Goal: Information Seeking & Learning: Learn about a topic

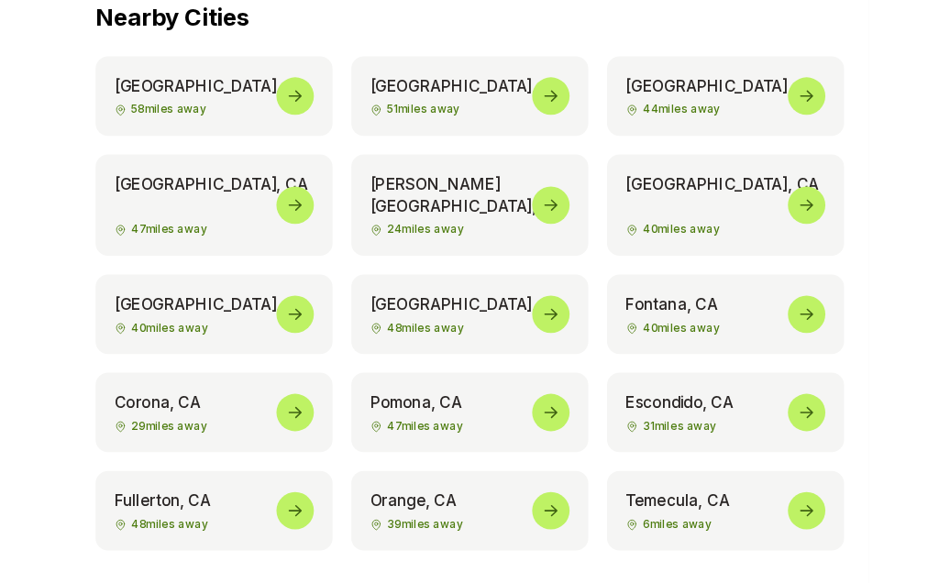
scroll to position [9237, 0]
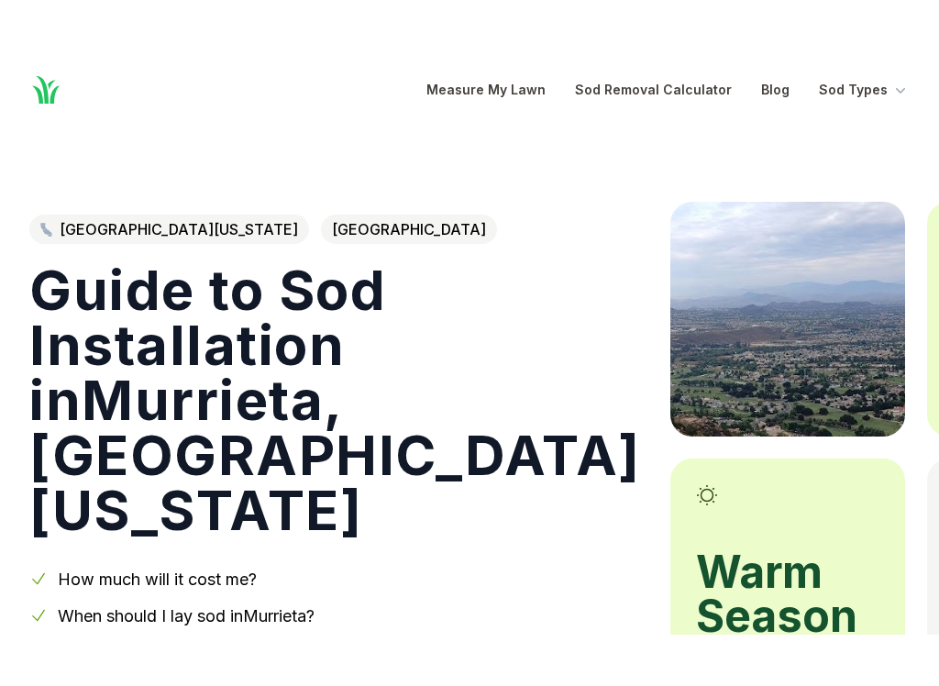
scroll to position [167, 0]
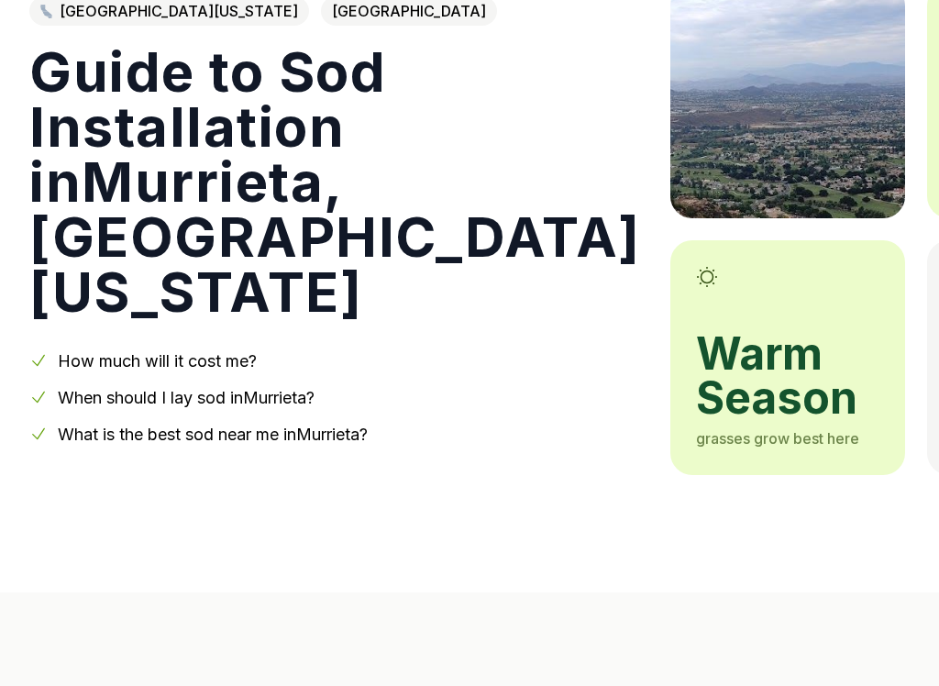
click at [107, 397] on link "When should I lay sod in Murrieta ?" at bounding box center [186, 397] width 257 height 19
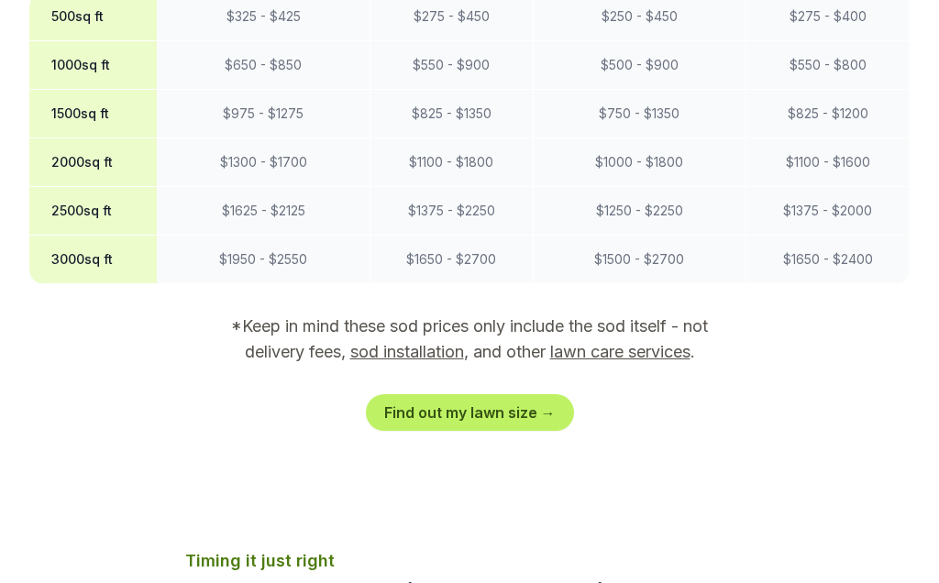
scroll to position [1745, 0]
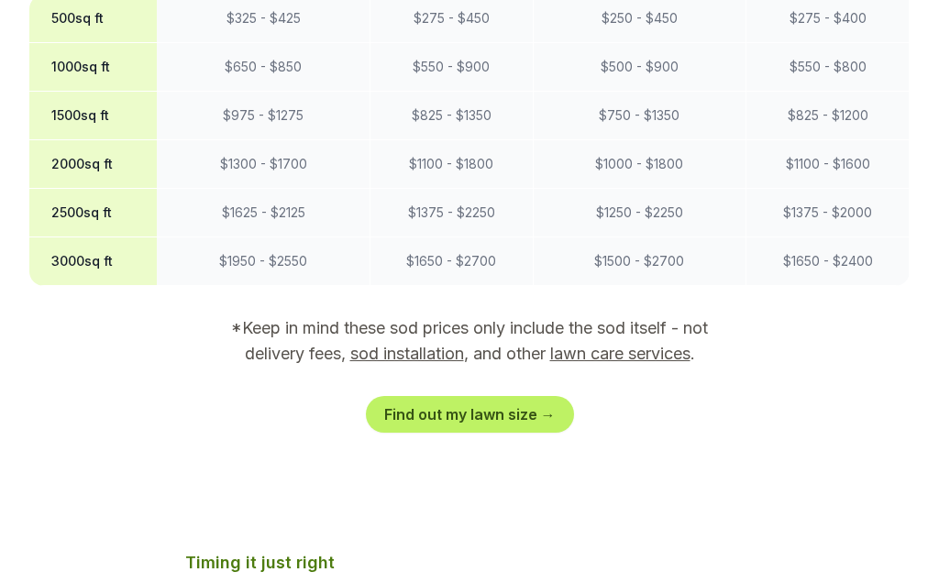
click at [497, 396] on link "Find out my lawn size →" at bounding box center [470, 414] width 208 height 37
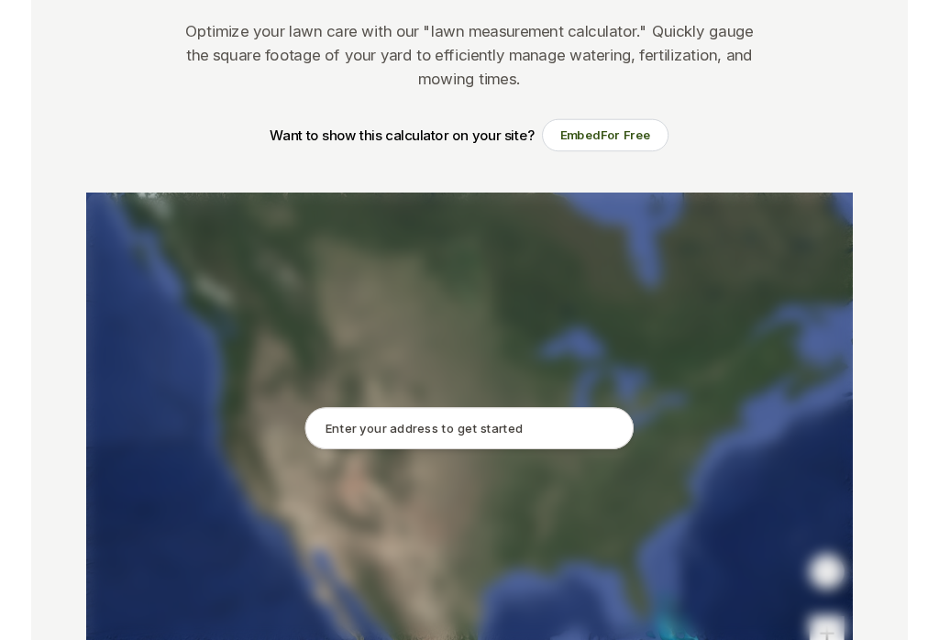
scroll to position [192, 0]
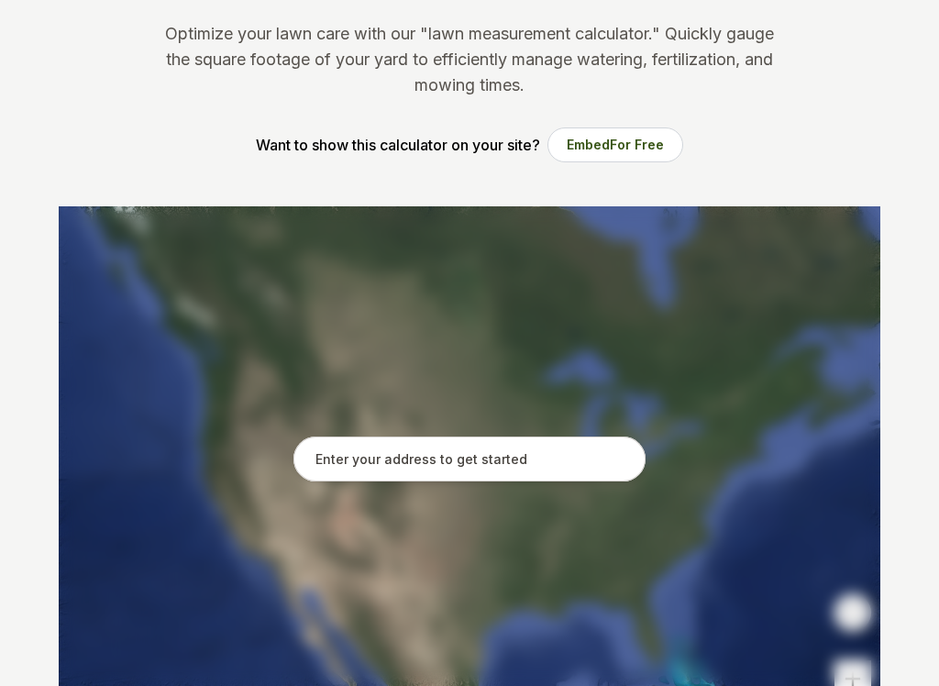
click at [538, 464] on input "text" at bounding box center [470, 460] width 352 height 46
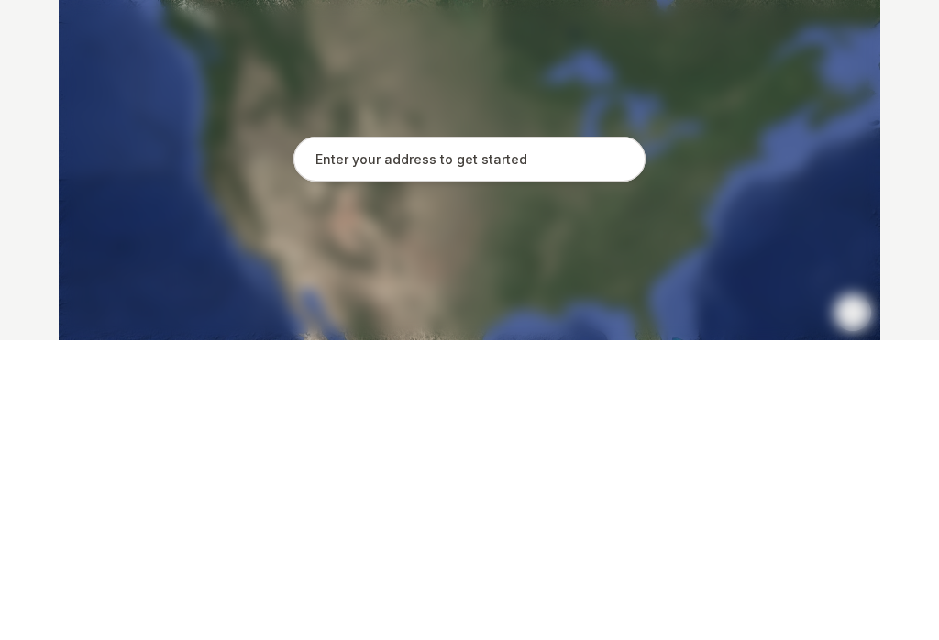
click at [458, 437] on input "text" at bounding box center [470, 460] width 352 height 46
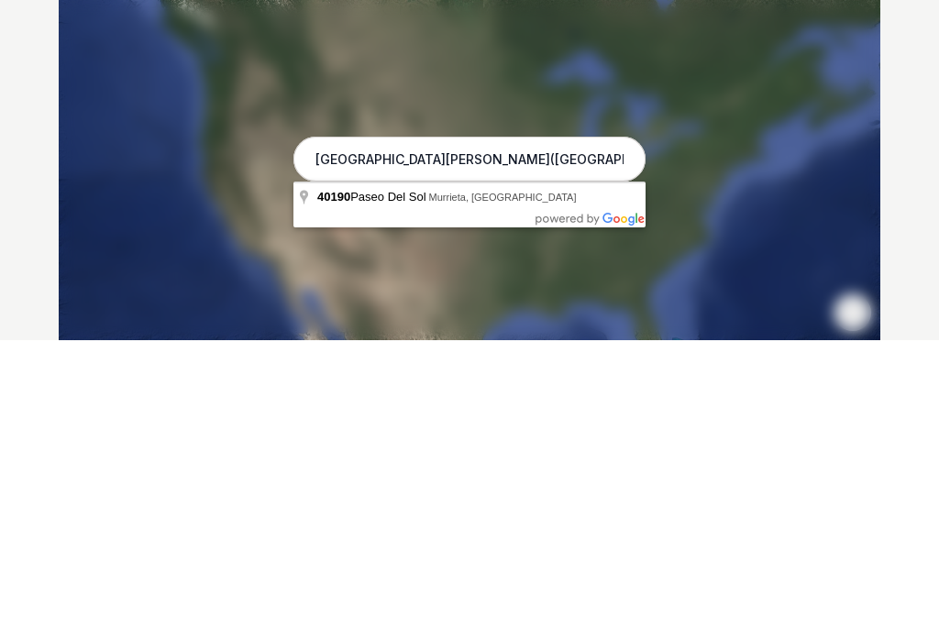
type input "40190 Paseo Del Sol, Murrieta, CA"
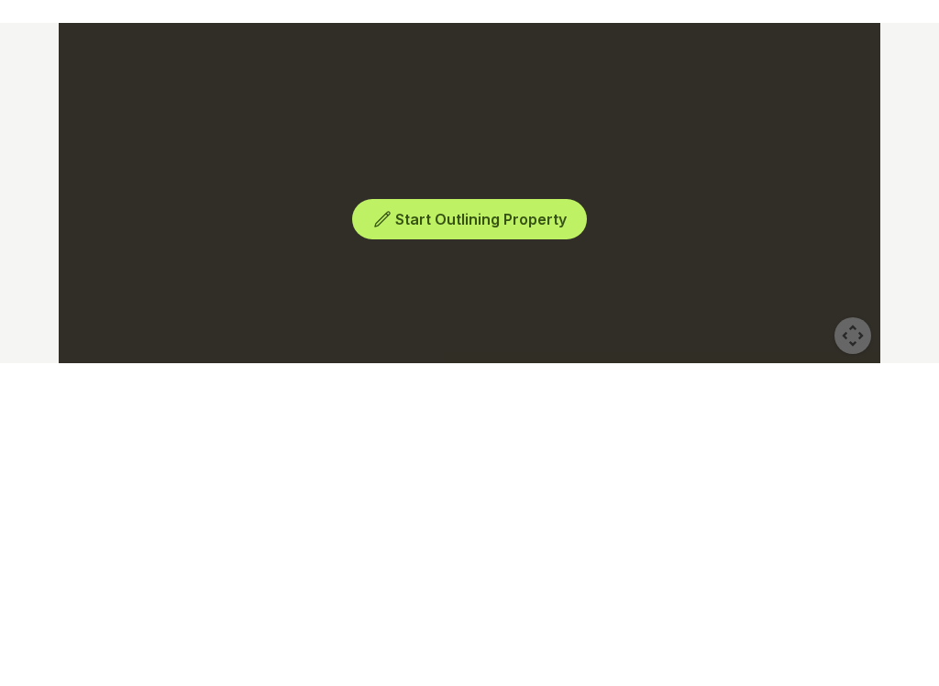
scroll to position [492, 0]
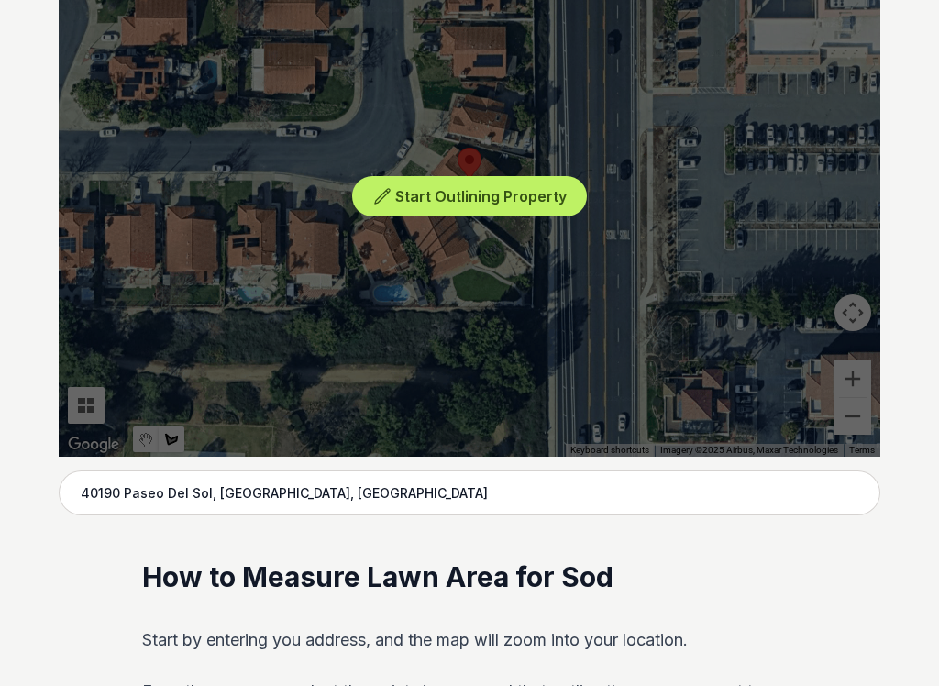
click at [556, 352] on div "Start Outlining Property" at bounding box center [470, 181] width 822 height 550
click at [532, 203] on span "Start Outlining Property" at bounding box center [481, 196] width 172 height 18
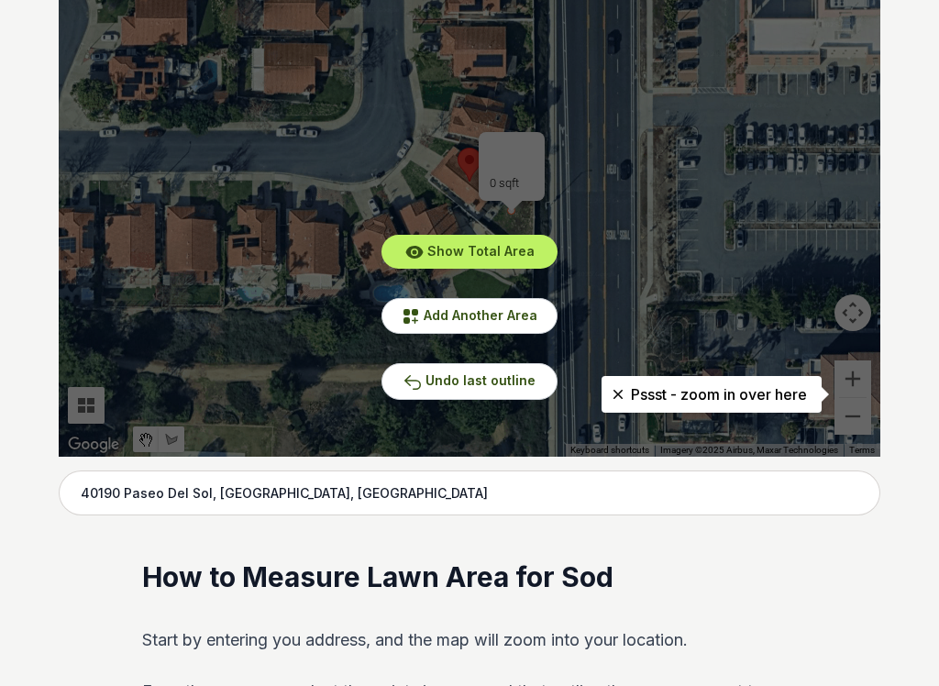
click at [518, 249] on span "Show Total Area" at bounding box center [481, 251] width 107 height 16
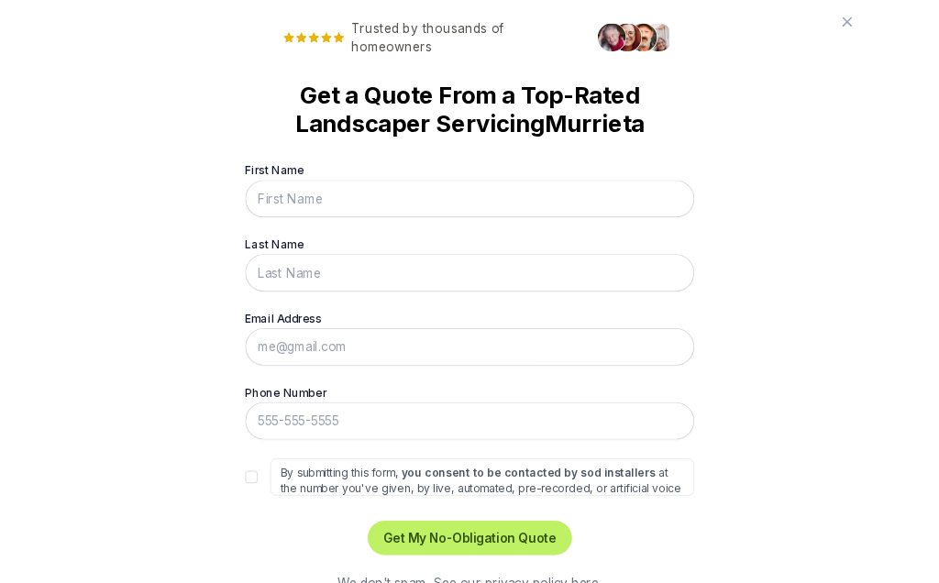
scroll to position [0, 0]
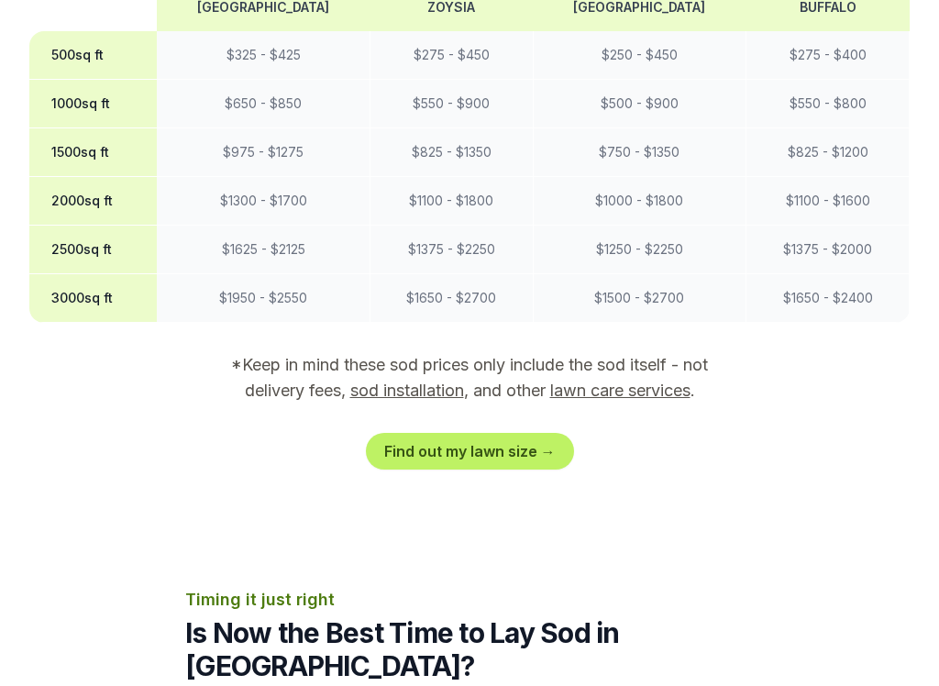
scroll to position [1714, 0]
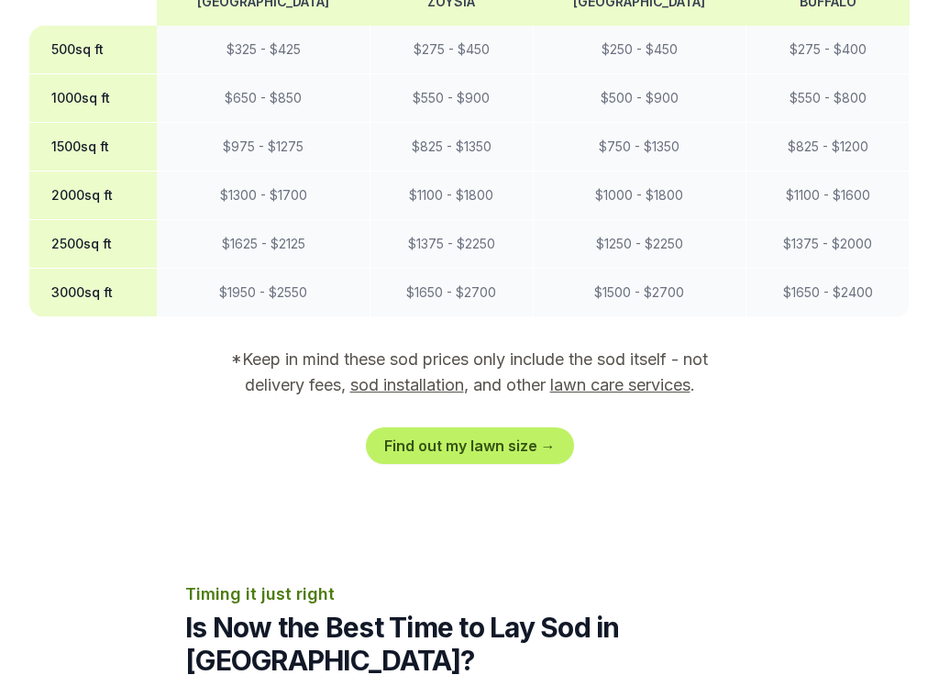
click at [506, 428] on link "Find out my lawn size →" at bounding box center [470, 446] width 208 height 37
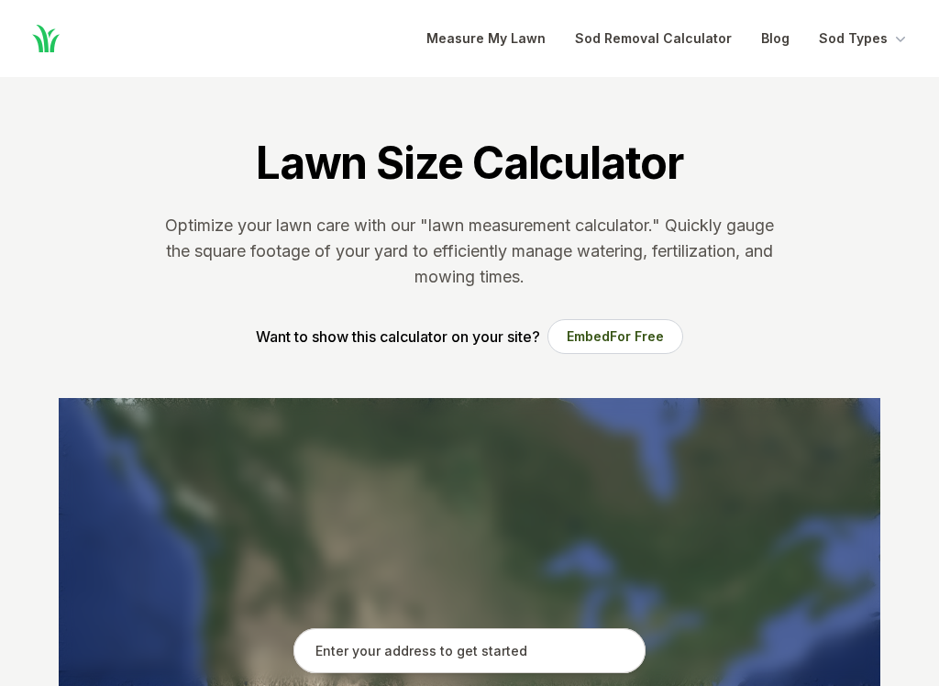
click at [502, 583] on input "text" at bounding box center [470, 651] width 352 height 46
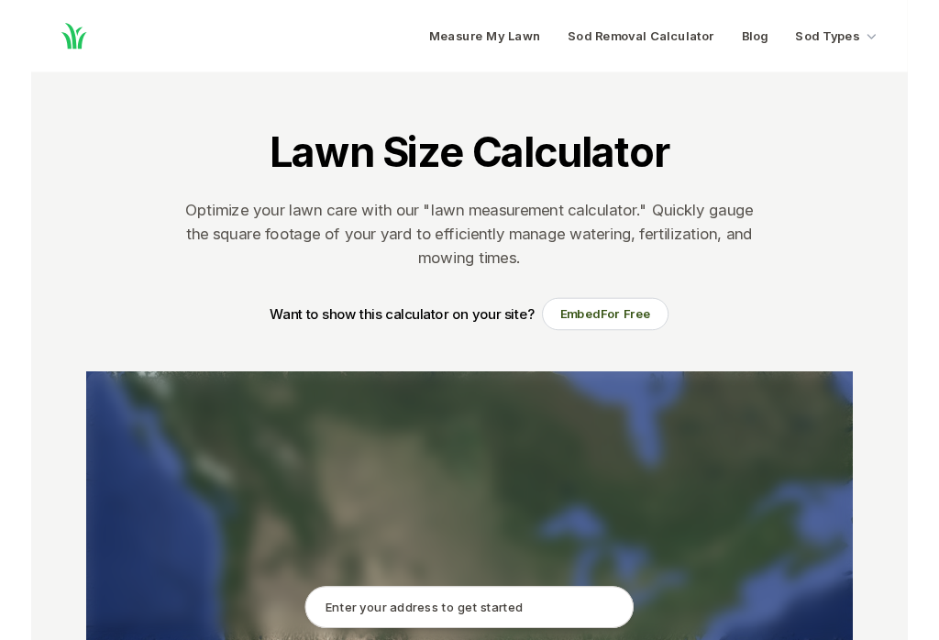
scroll to position [169, 0]
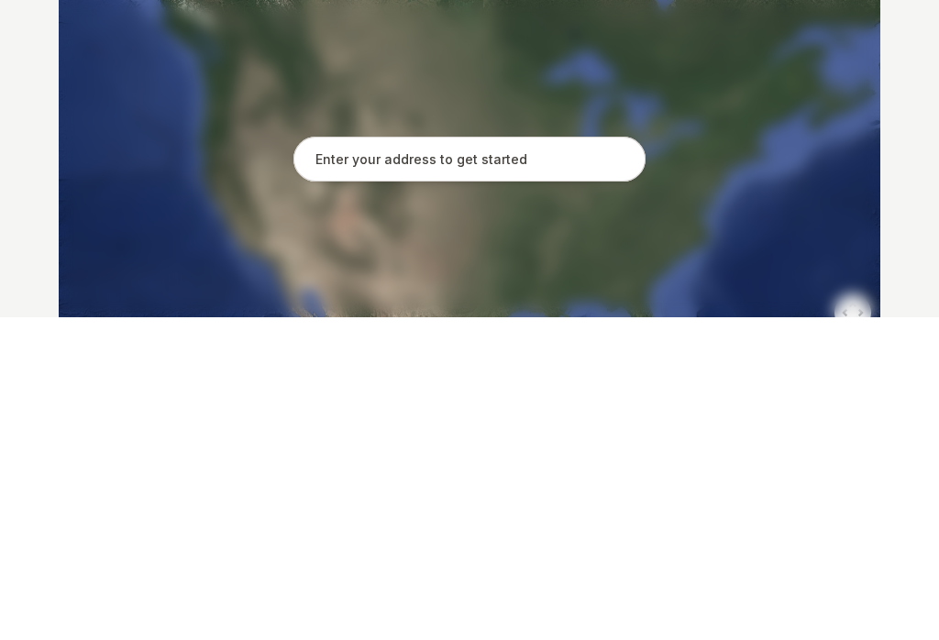
click at [407, 460] on input "text" at bounding box center [470, 483] width 352 height 46
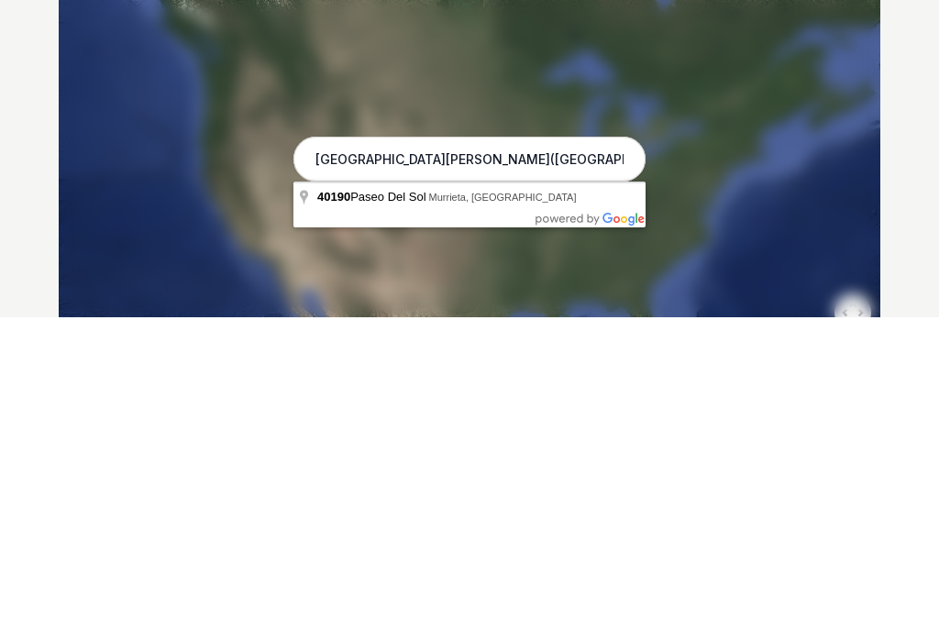
type input "40190 Paseo Del Sol, Murrieta, CA"
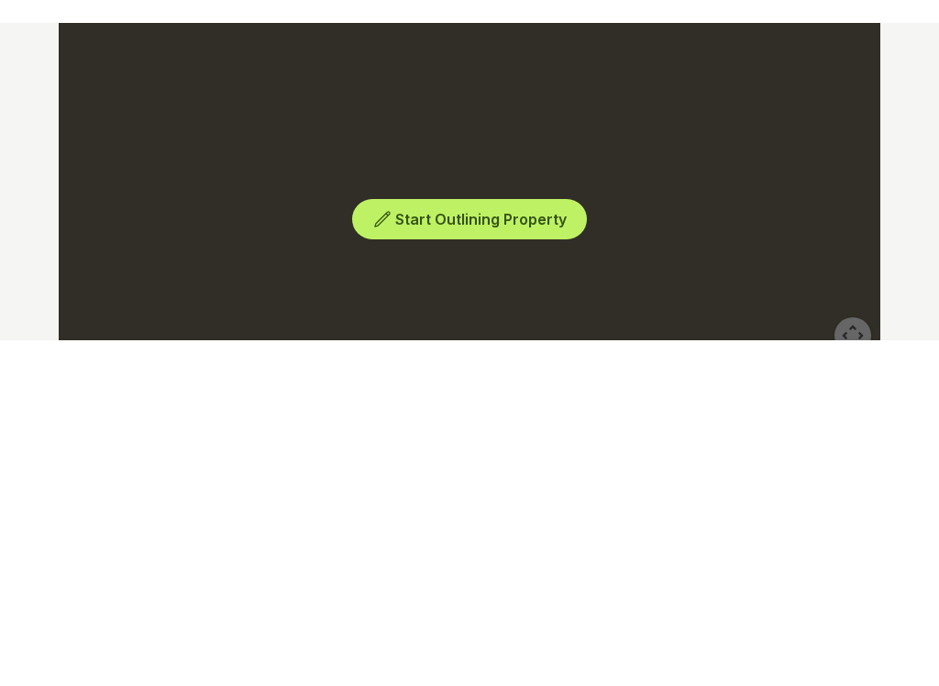
scroll to position [492, 0]
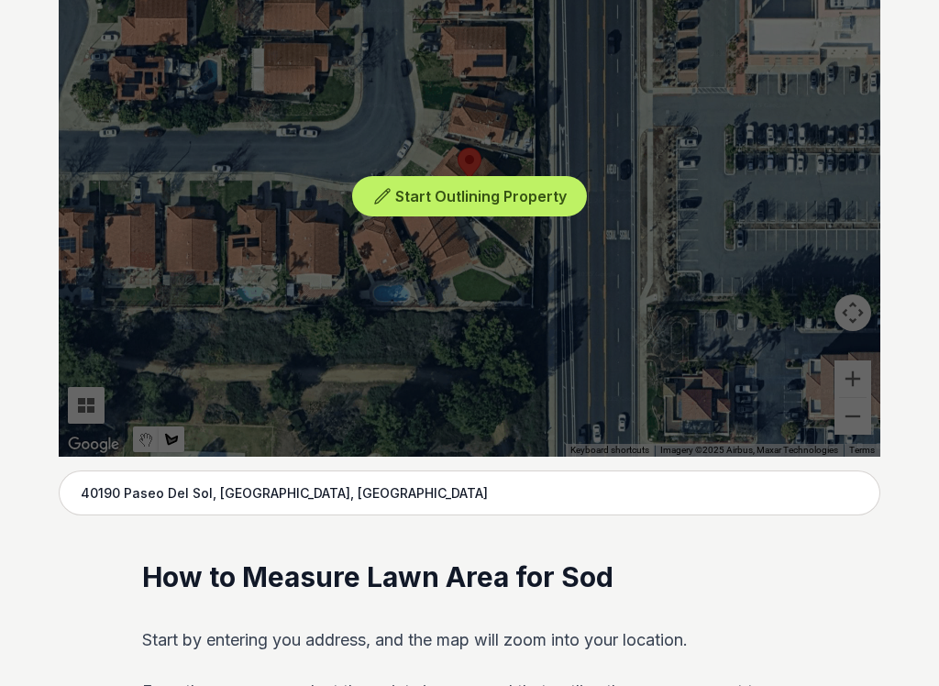
click at [500, 275] on div "Start Outlining Property" at bounding box center [470, 181] width 822 height 550
click at [516, 192] on span "Start Outlining Property" at bounding box center [481, 196] width 172 height 18
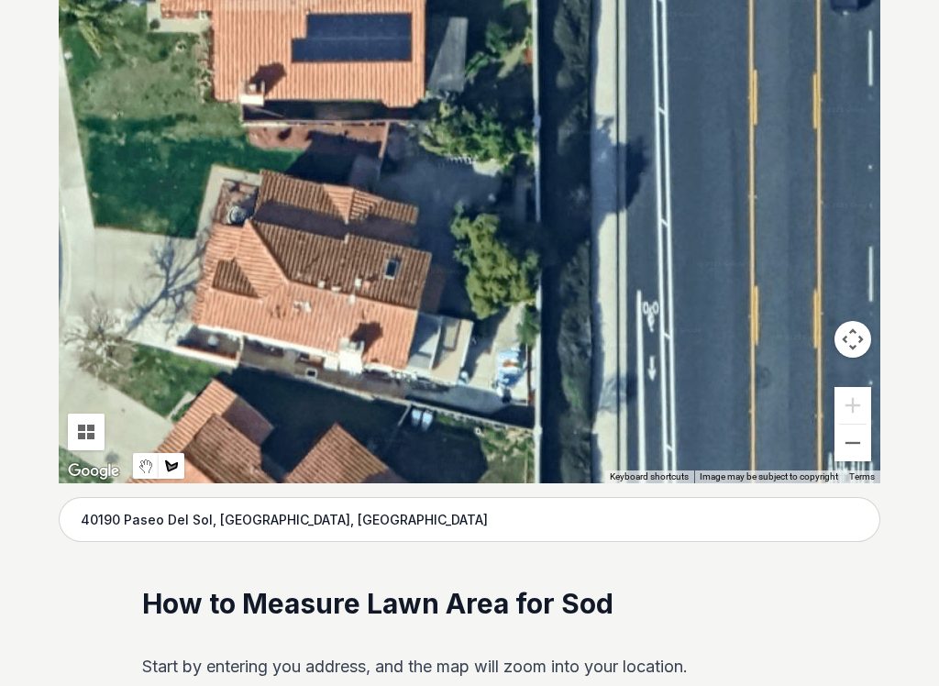
click at [855, 338] on button "Map camera controls" at bounding box center [853, 340] width 37 height 37
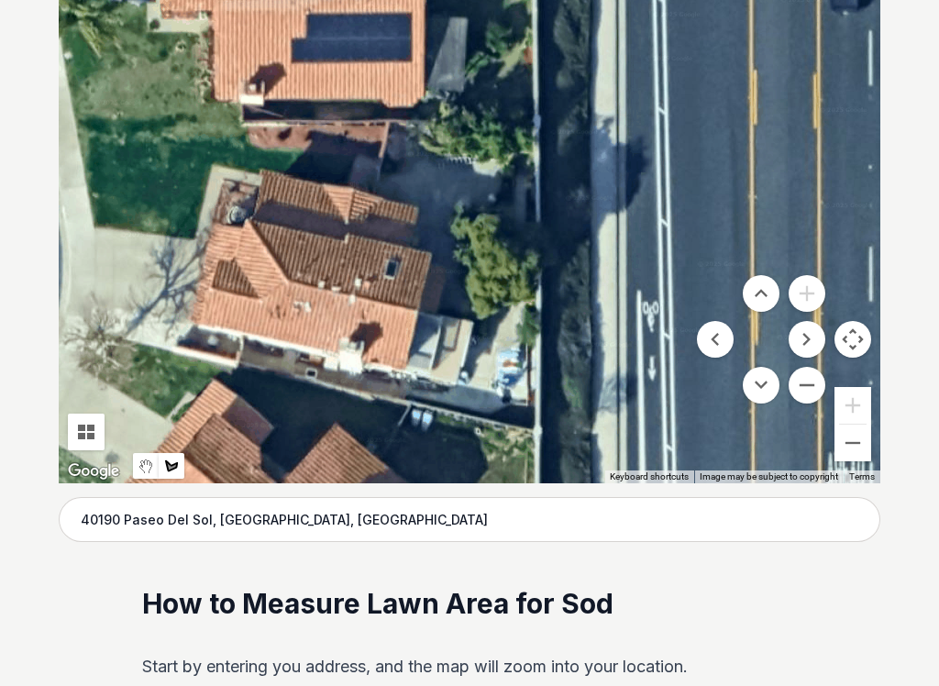
click at [848, 448] on button "Zoom out" at bounding box center [853, 443] width 37 height 37
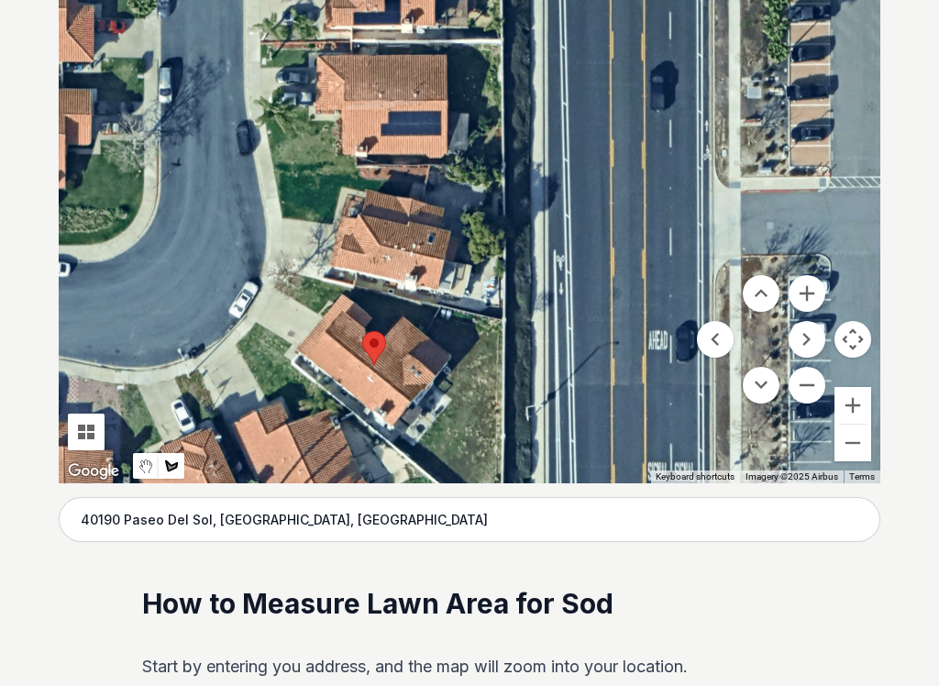
click at [843, 439] on button "Zoom out" at bounding box center [853, 443] width 37 height 37
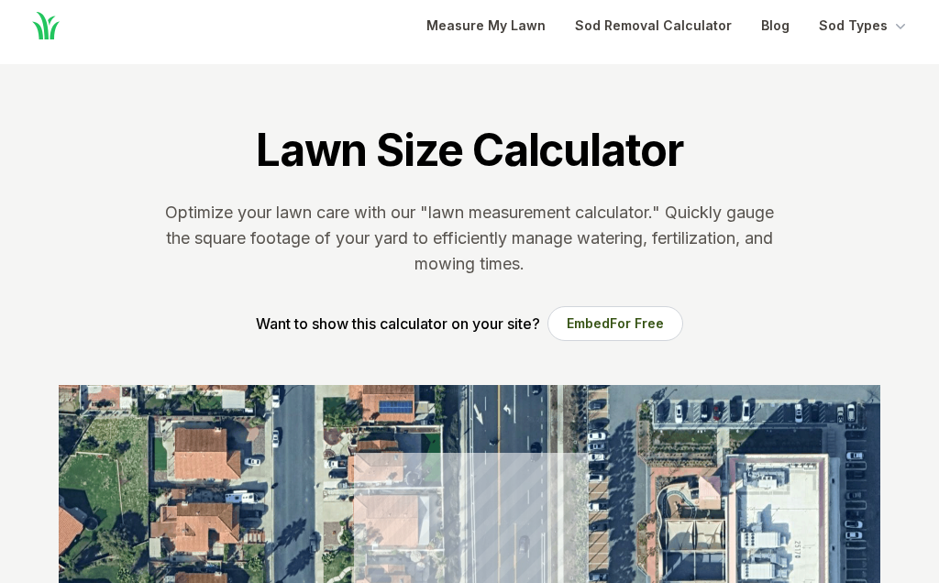
scroll to position [0, 0]
